Goal: Information Seeking & Learning: Learn about a topic

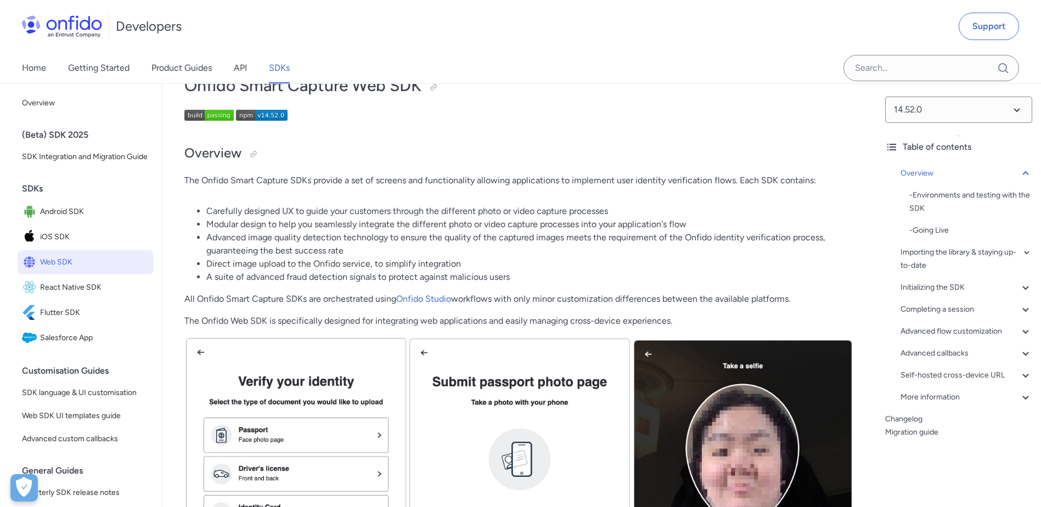
scroll to position [55, 0]
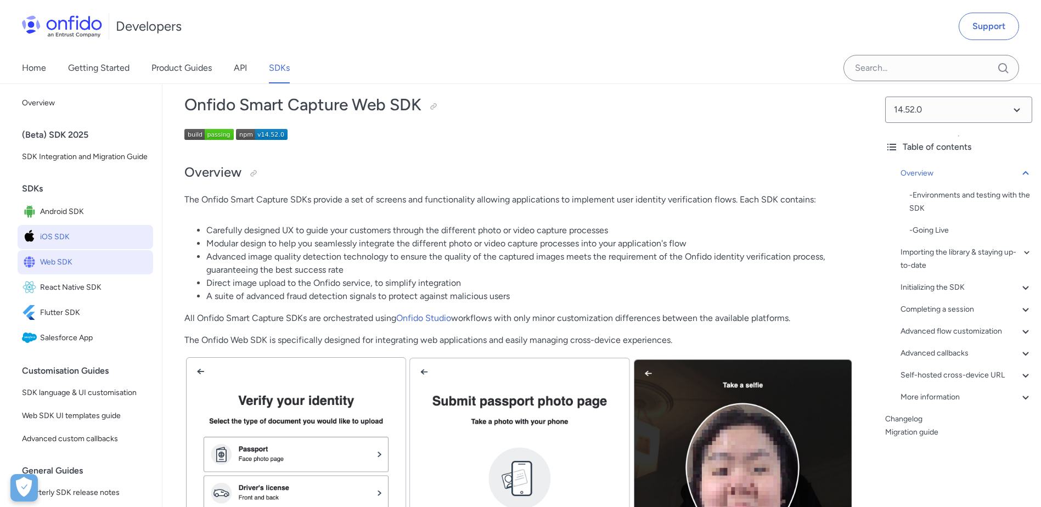
click at [65, 245] on span "iOS SDK" at bounding box center [94, 236] width 109 height 15
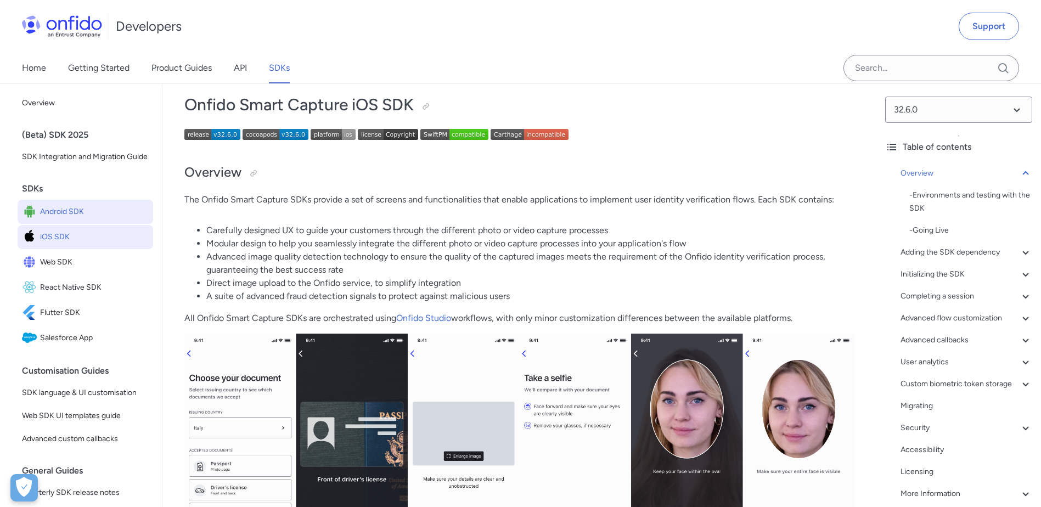
click at [73, 220] on span "Android SDK" at bounding box center [94, 211] width 109 height 15
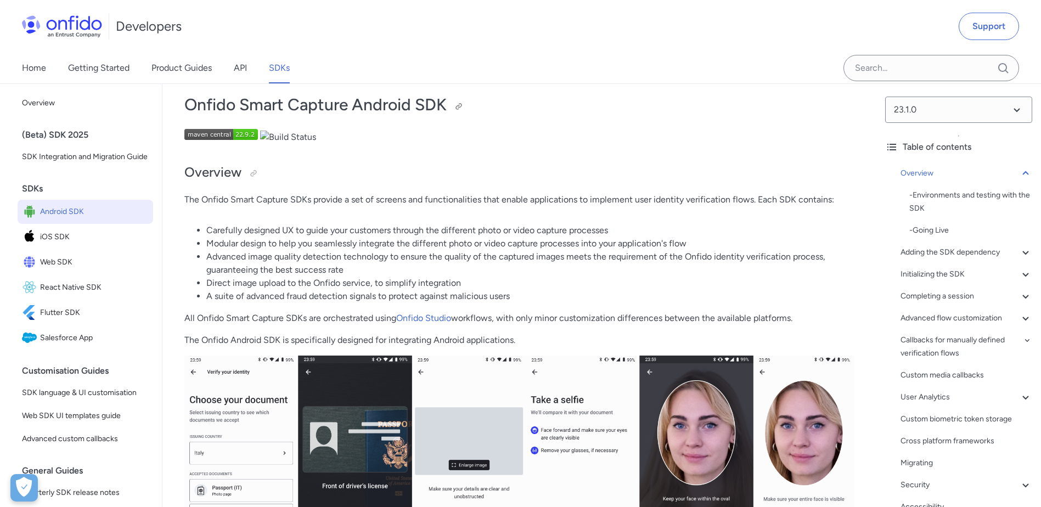
click at [206, 104] on h1 "Onfido Smart Capture Android SDK" at bounding box center [519, 105] width 670 height 22
copy h1 "Onfido"
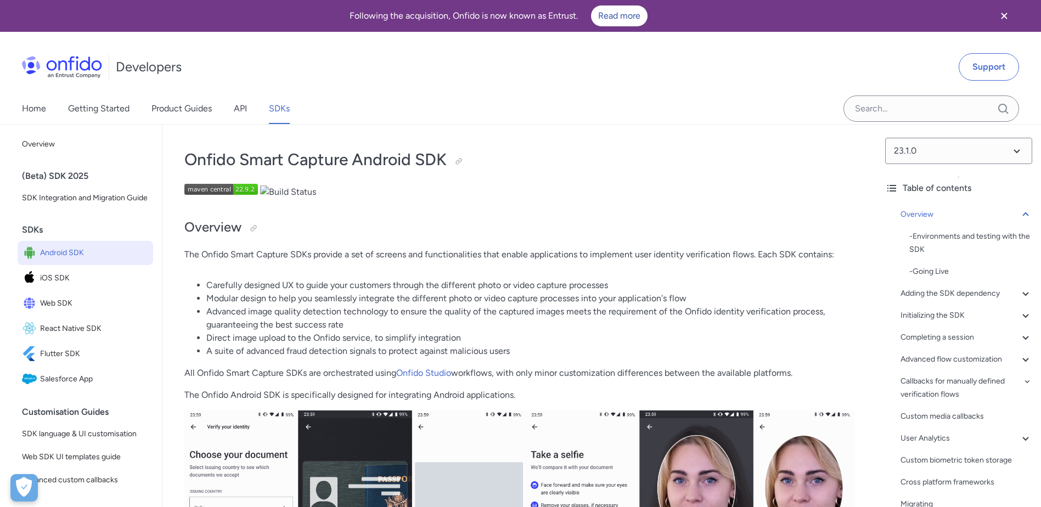
click at [407, 187] on p at bounding box center [519, 191] width 670 height 15
click at [221, 161] on h1 "Onfido Smart Capture Android SDK" at bounding box center [519, 160] width 670 height 22
copy h1 "Onfido"
click at [209, 160] on h1 "Onfido Smart Capture Android SDK" at bounding box center [519, 160] width 670 height 22
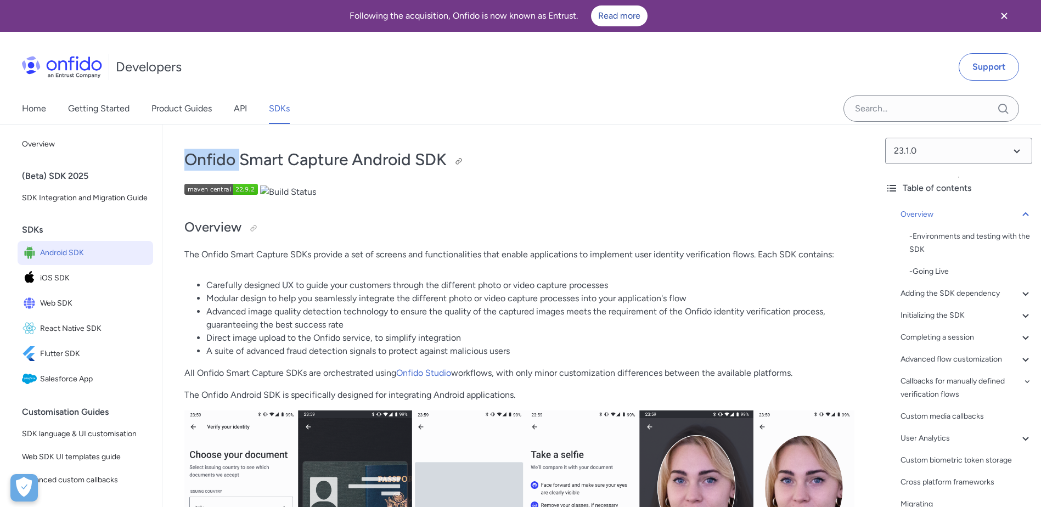
click at [209, 160] on h1 "Onfido Smart Capture Android SDK" at bounding box center [519, 160] width 670 height 22
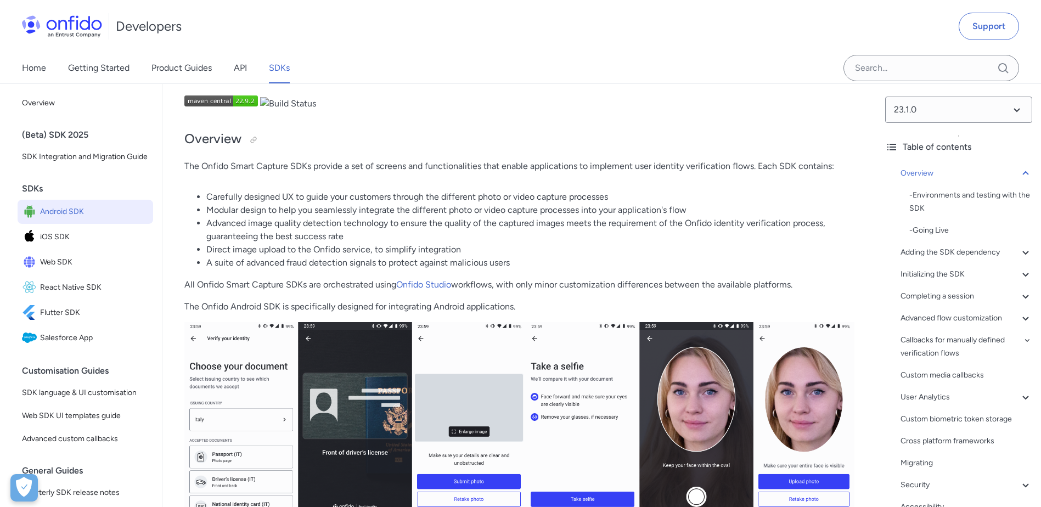
scroll to position [110, 0]
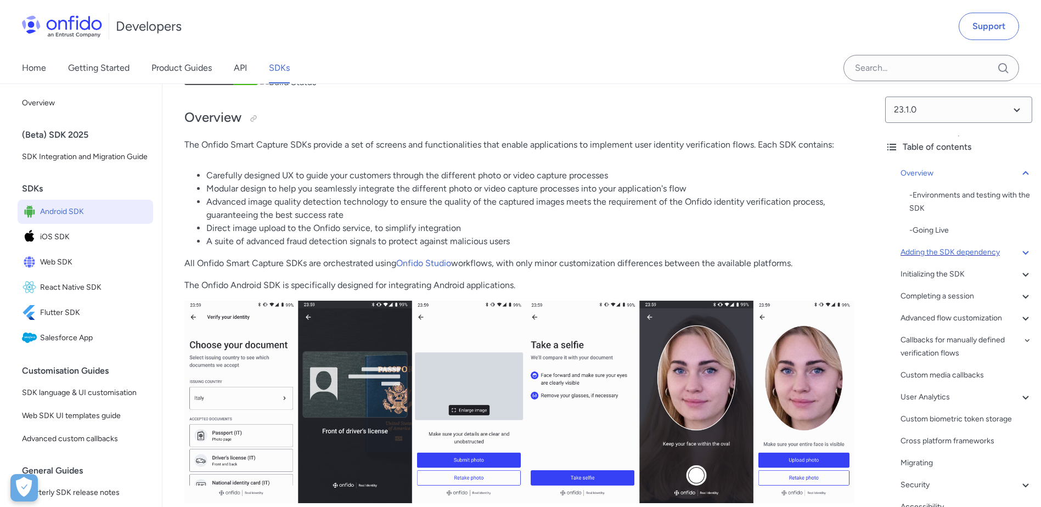
click at [1020, 254] on icon at bounding box center [1025, 252] width 13 height 13
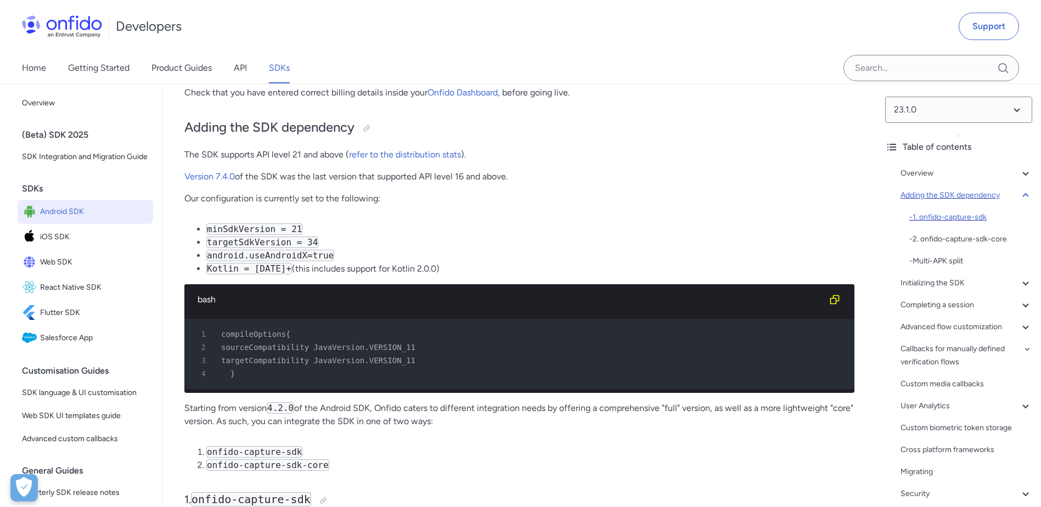
click at [956, 220] on div "- 1. onfido-capture-sdk" at bounding box center [970, 217] width 123 height 13
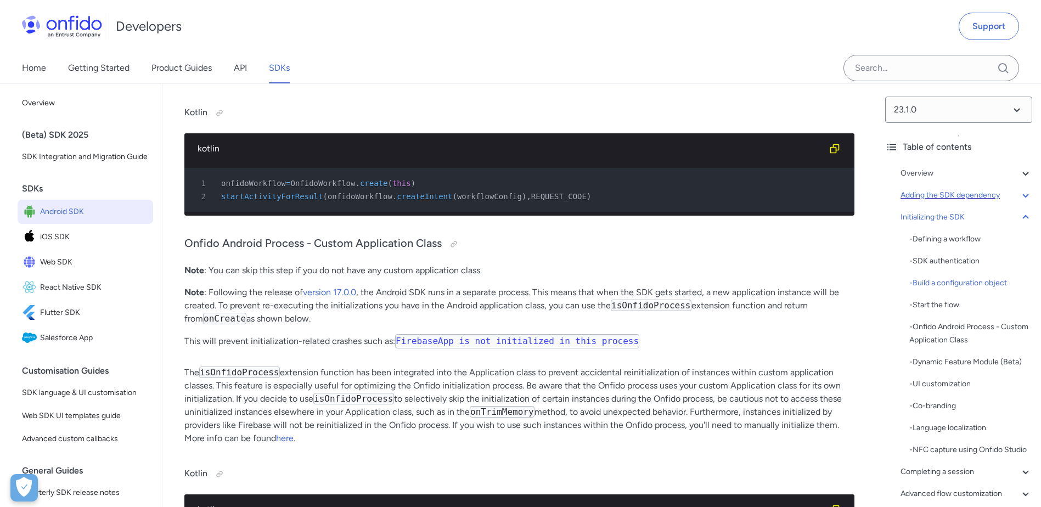
scroll to position [3538, 0]
